Goal: Complete application form

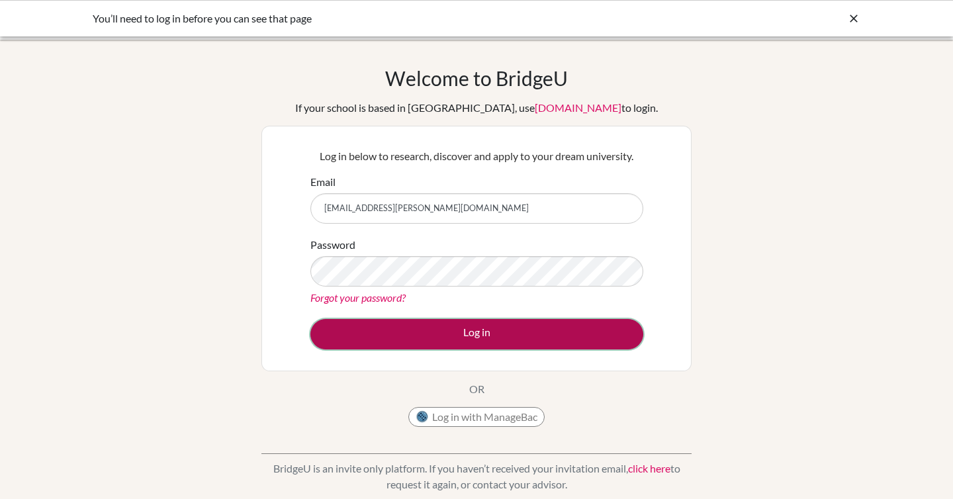
click at [442, 328] on button "Log in" at bounding box center [476, 334] width 333 height 30
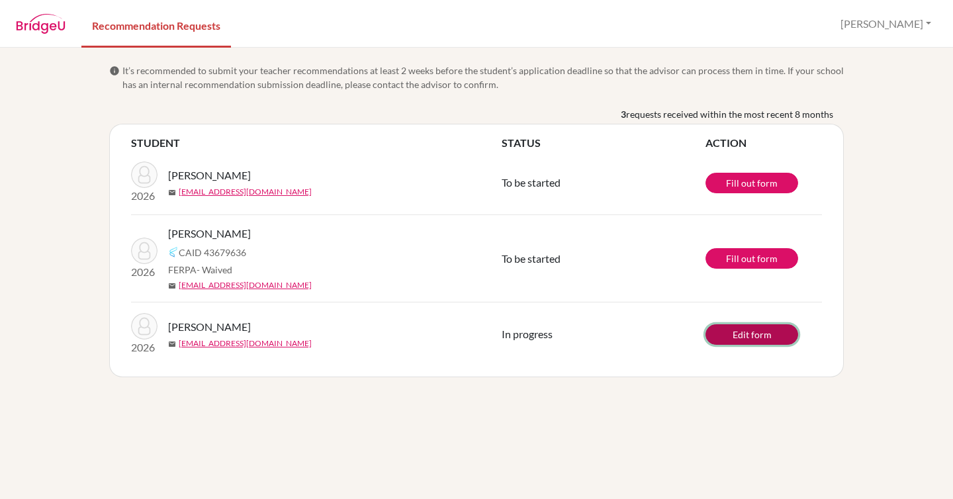
click at [760, 334] on link "Edit form" at bounding box center [751, 334] width 93 height 21
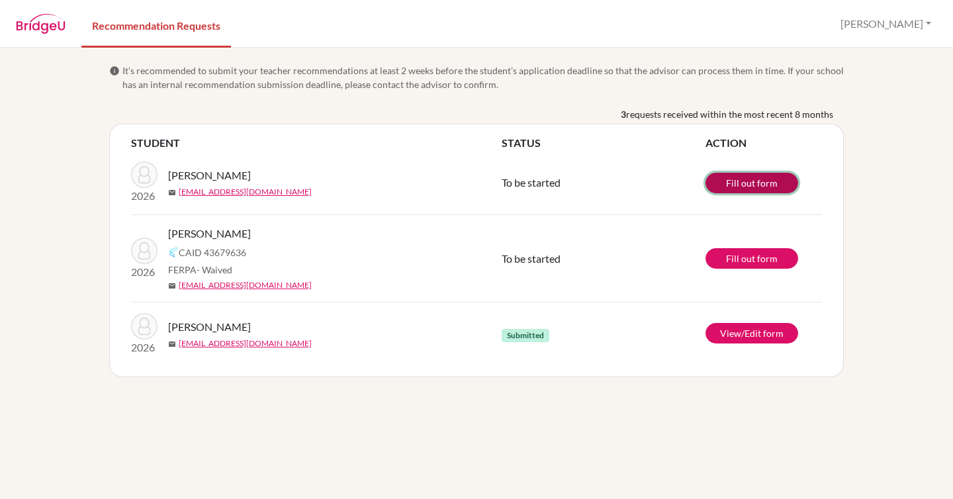
click at [766, 181] on link "Fill out form" at bounding box center [751, 183] width 93 height 21
click at [647, 253] on td "To be started" at bounding box center [604, 258] width 204 height 87
